Goal: Check status: Check status

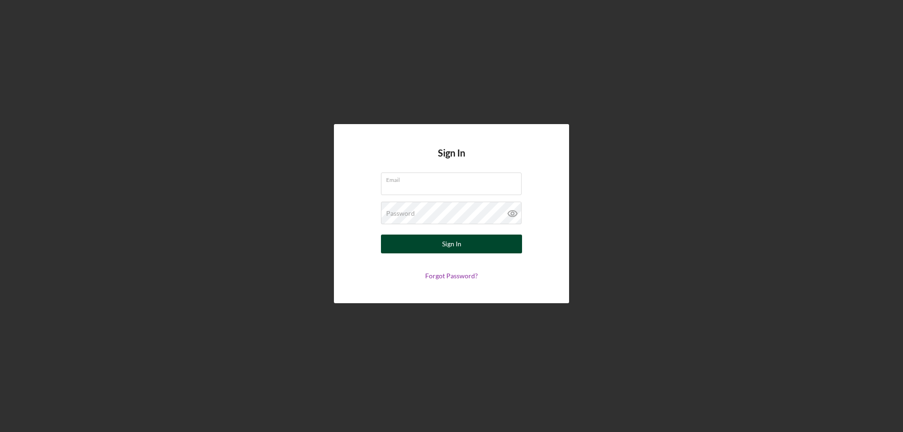
type input "[PERSON_NAME][EMAIL_ADDRESS][PERSON_NAME][DOMAIN_NAME]"
click at [427, 241] on button "Sign In" at bounding box center [451, 244] width 141 height 19
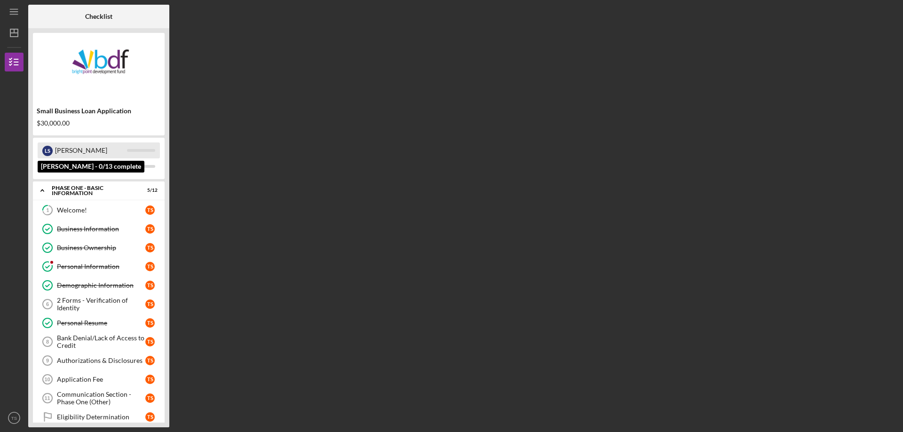
click at [62, 148] on div "[PERSON_NAME]" at bounding box center [91, 150] width 72 height 16
